Goal: Find specific page/section: Find specific page/section

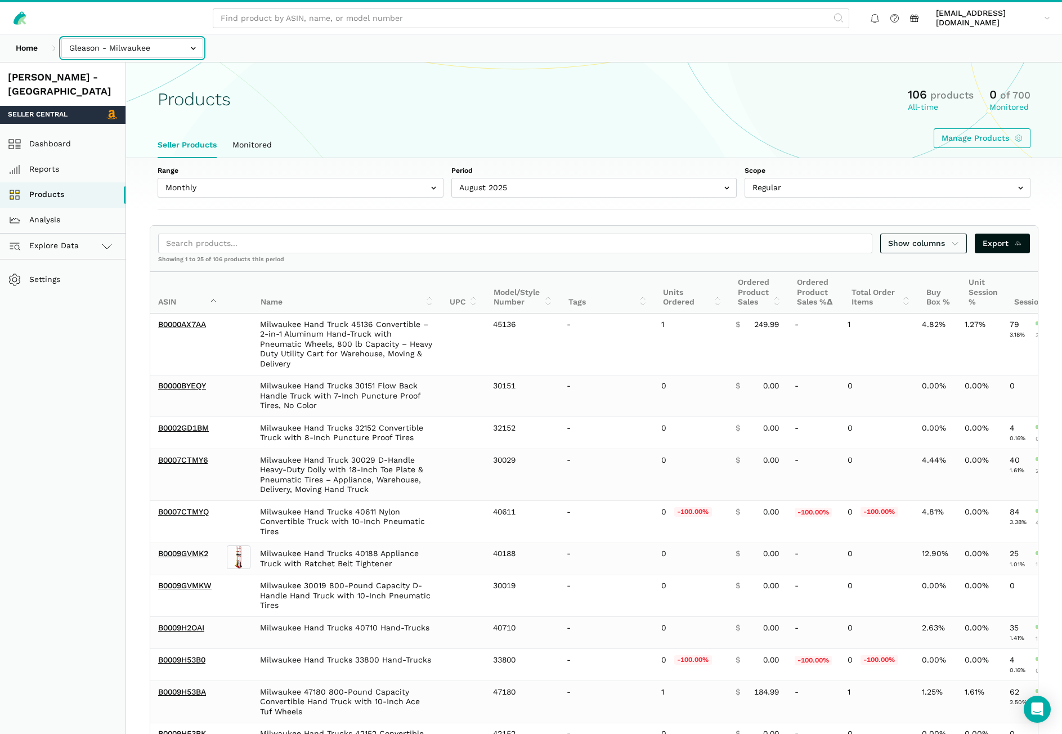
click at [167, 51] on input "text" at bounding box center [132, 48] width 142 height 20
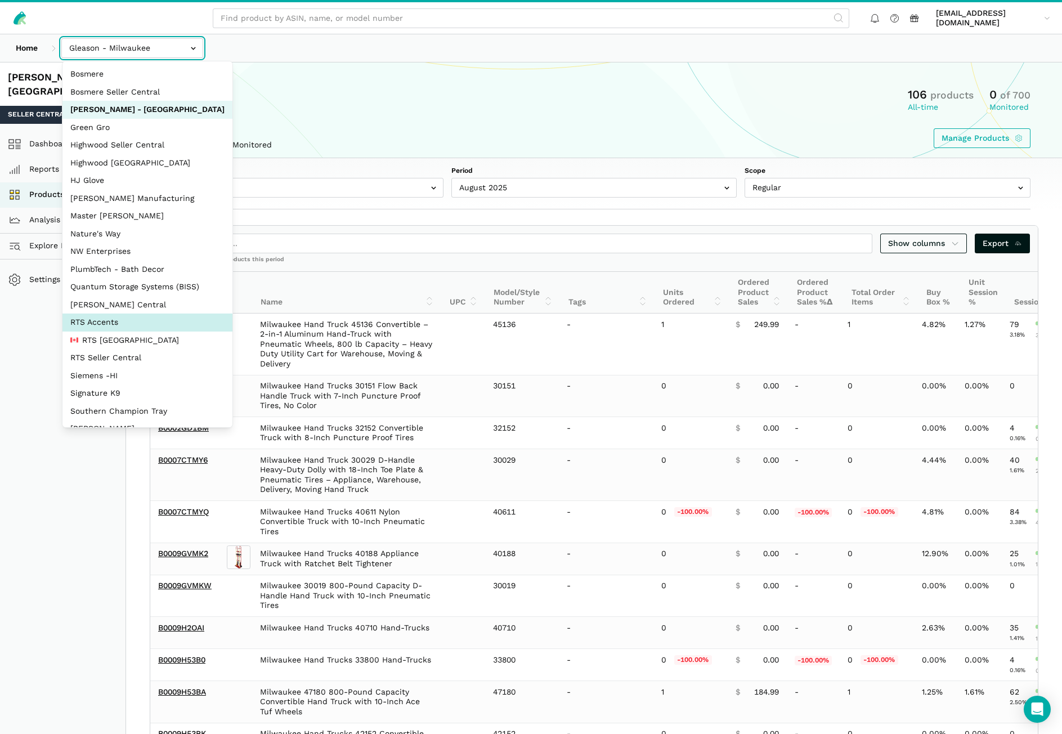
select select "DPHNLGULfjdmZCda3GrCfans"
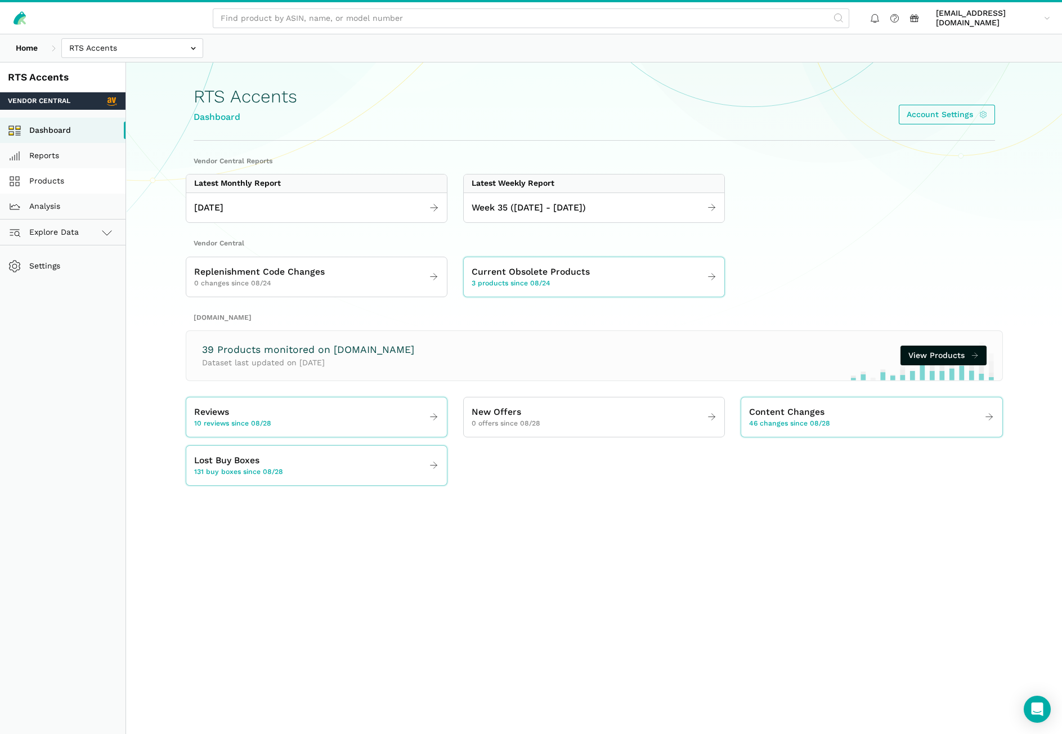
click at [48, 184] on link "Products" at bounding box center [63, 180] width 126 height 25
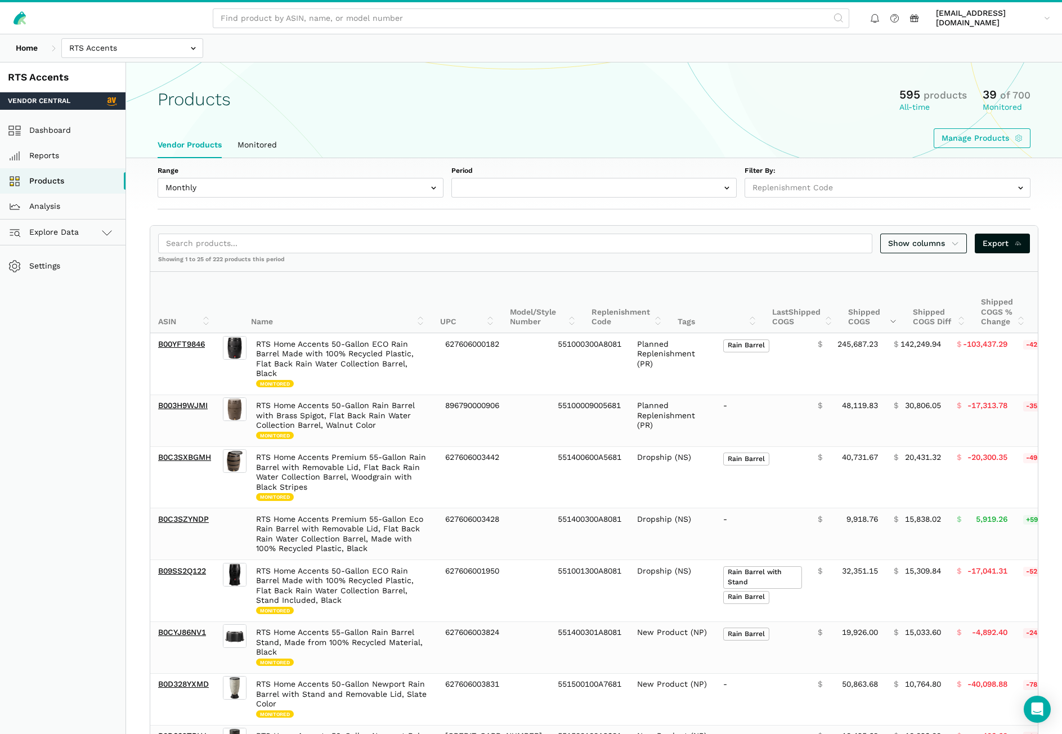
select select
select select "Monthly|2025-08-01"
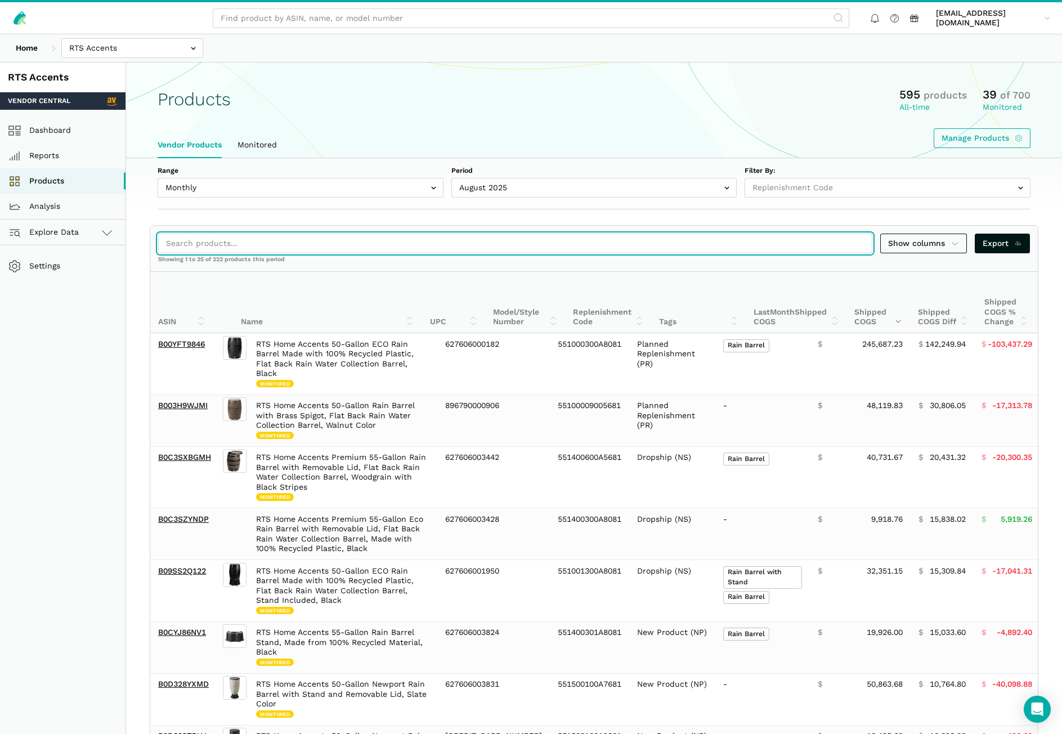
click at [221, 243] on input "search" at bounding box center [515, 244] width 714 height 20
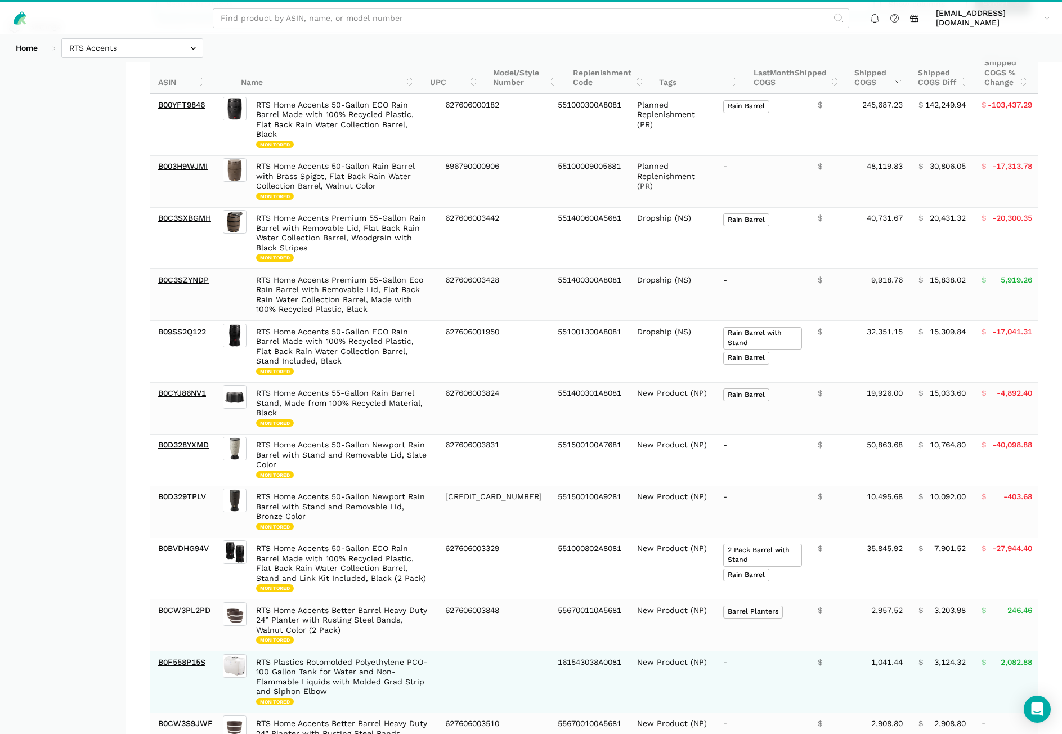
scroll to position [450, 0]
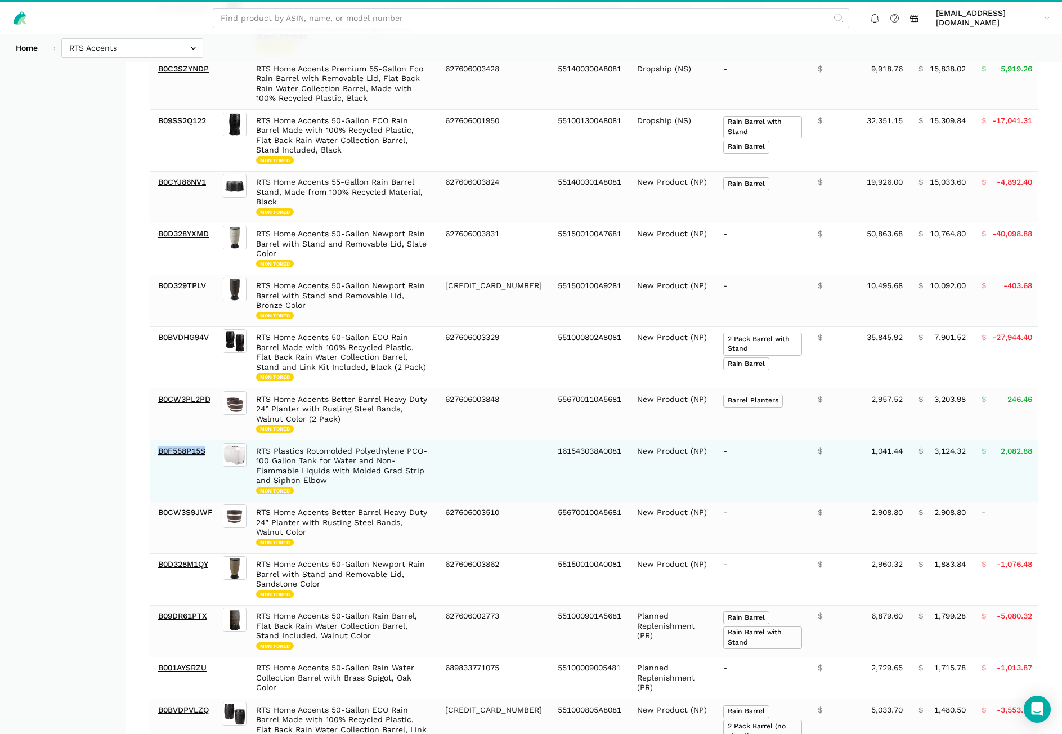
drag, startPoint x: 216, startPoint y: 450, endPoint x: 158, endPoint y: 450, distance: 58.0
click at [158, 450] on td "B0F558P15S" at bounding box center [185, 471] width 70 height 62
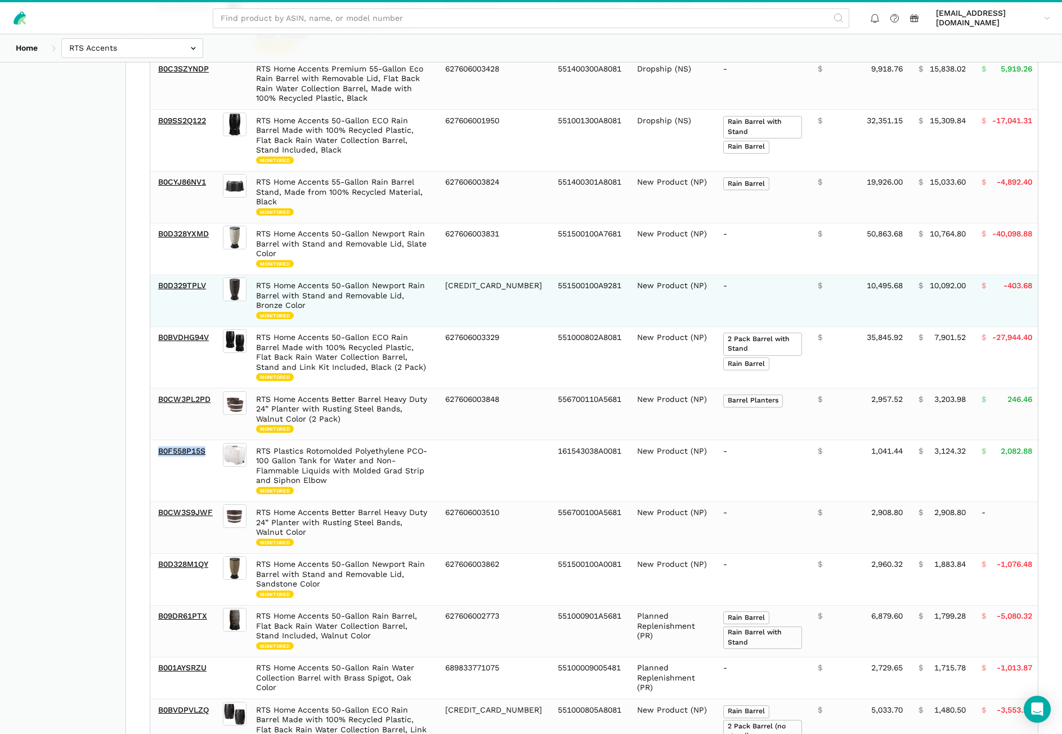
copy link "B0F558P15S"
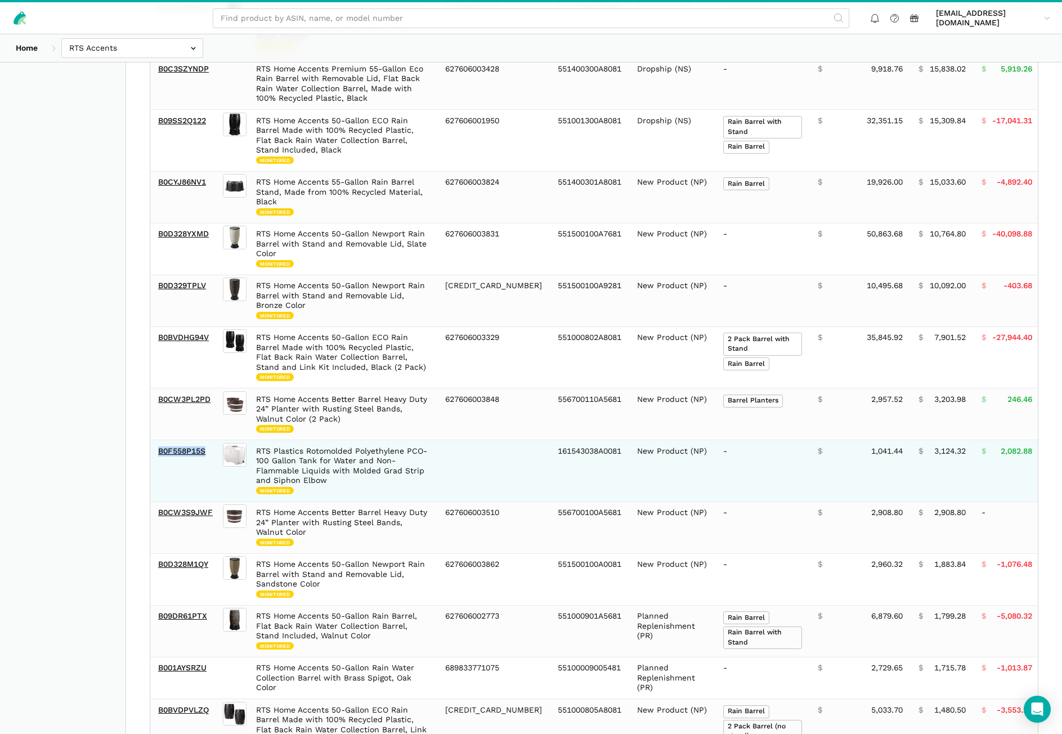
click at [207, 452] on td "B0F558P15S" at bounding box center [185, 471] width 70 height 62
drag, startPoint x: 210, startPoint y: 449, endPoint x: 155, endPoint y: 448, distance: 54.6
click at [155, 448] on td "B0F558P15S" at bounding box center [185, 471] width 70 height 62
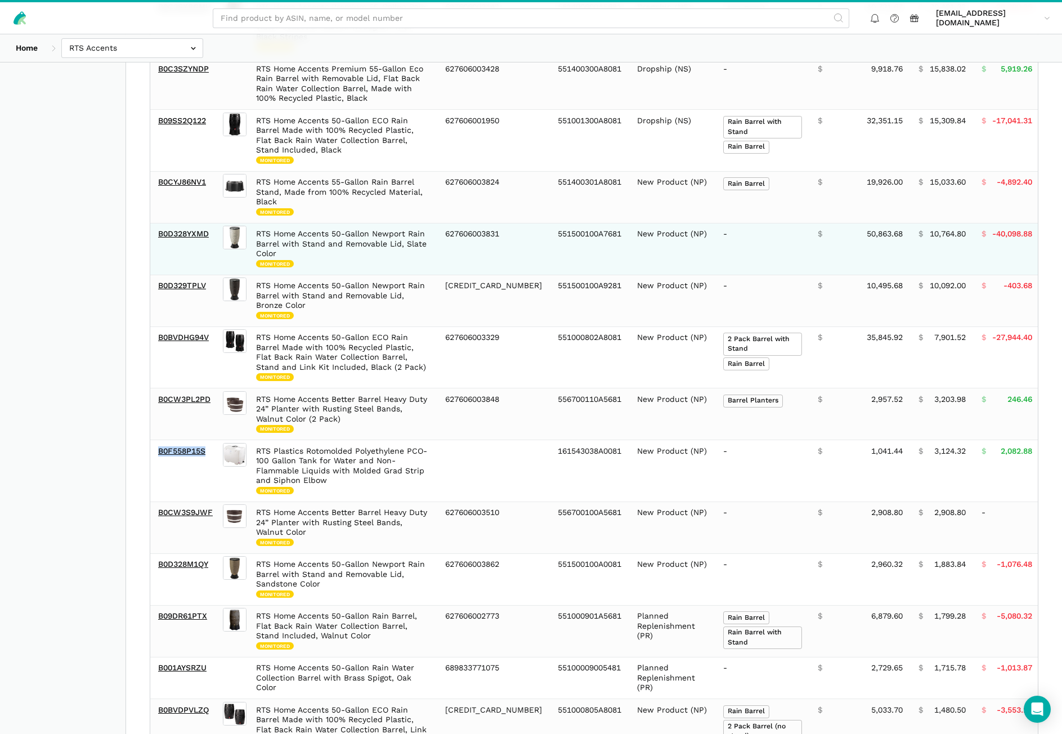
copy link "B0F558P15S"
